Goal: Find specific page/section: Find specific page/section

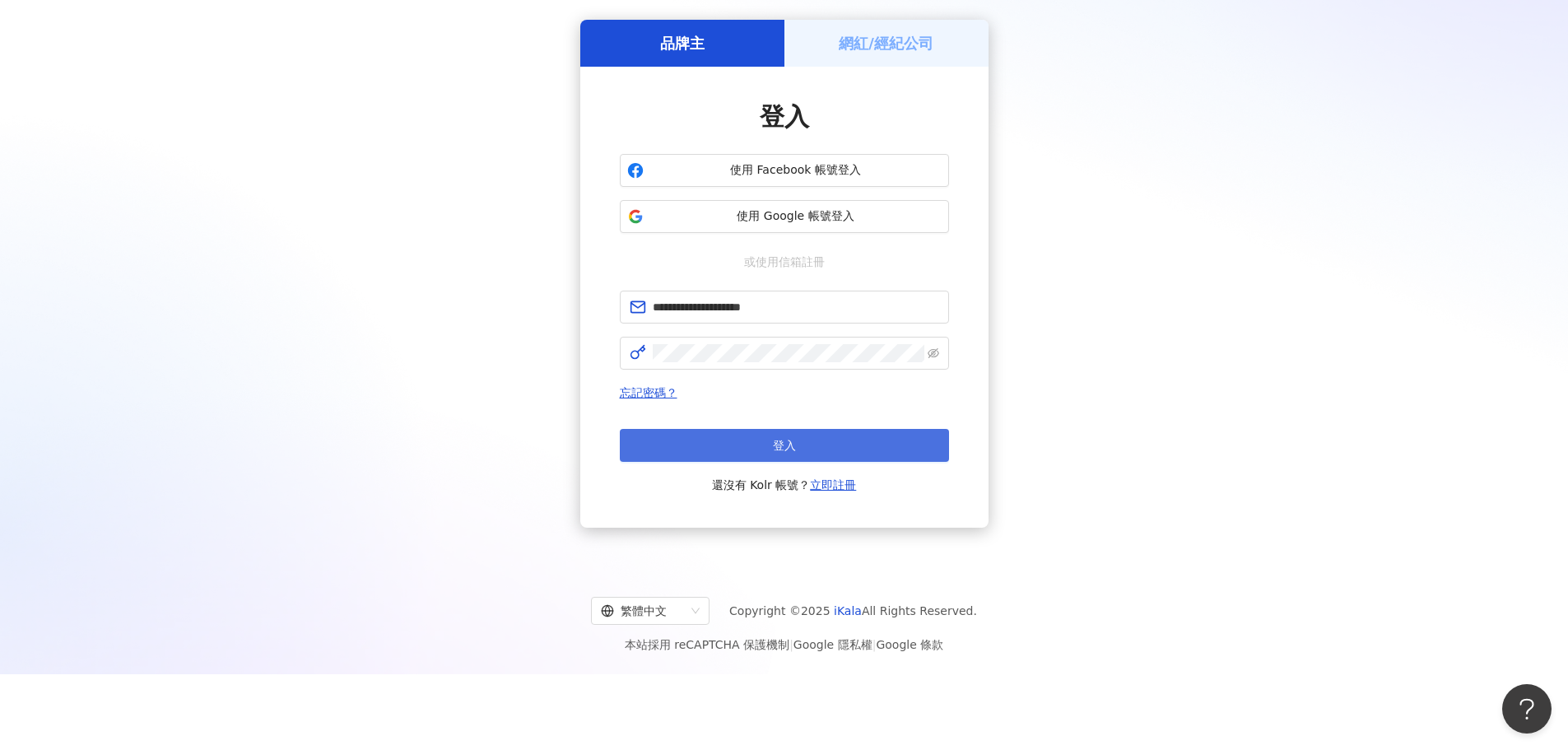
click at [821, 440] on button "登入" at bounding box center [784, 445] width 330 height 33
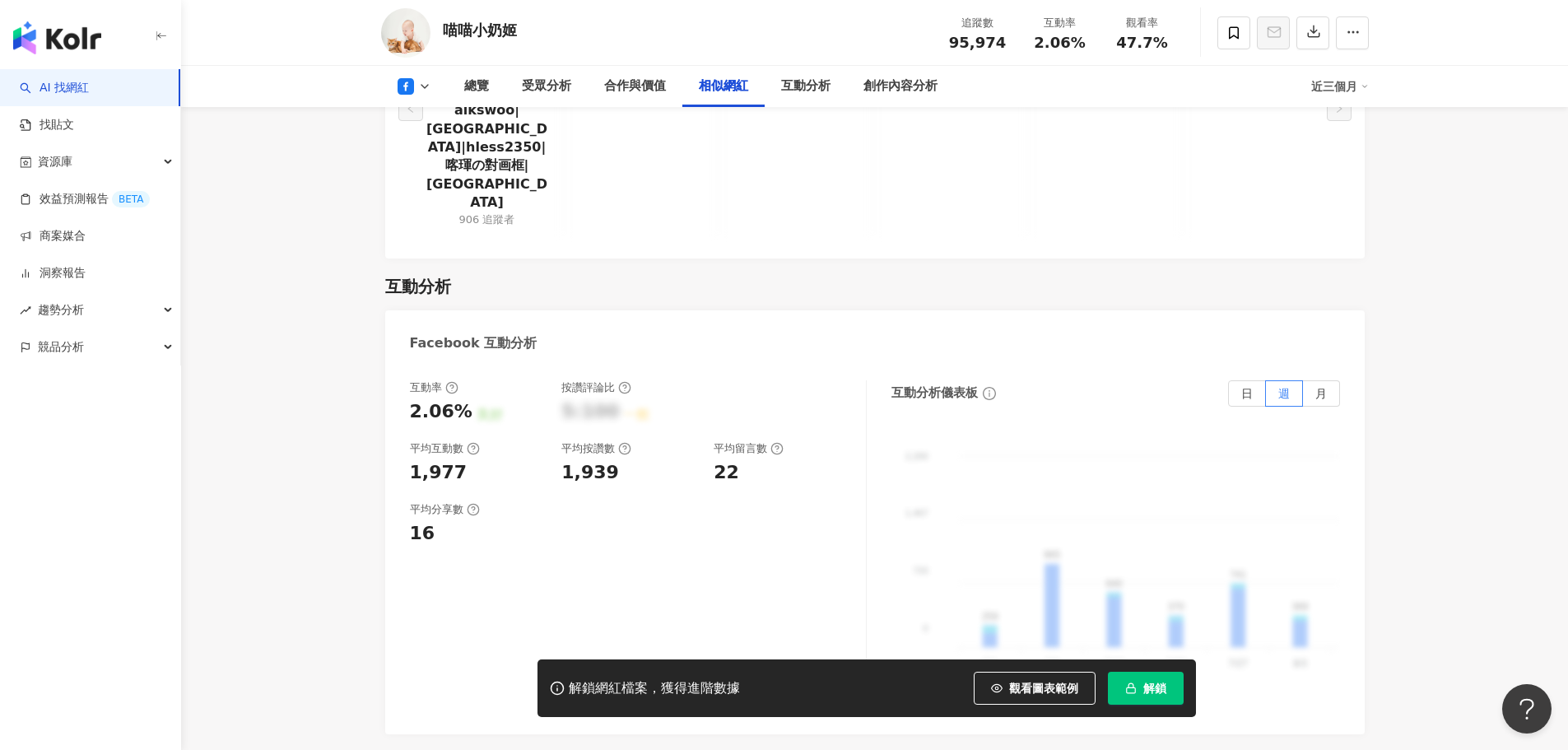
scroll to position [2633, 0]
